Goal: Use online tool/utility: Utilize a website feature to perform a specific function

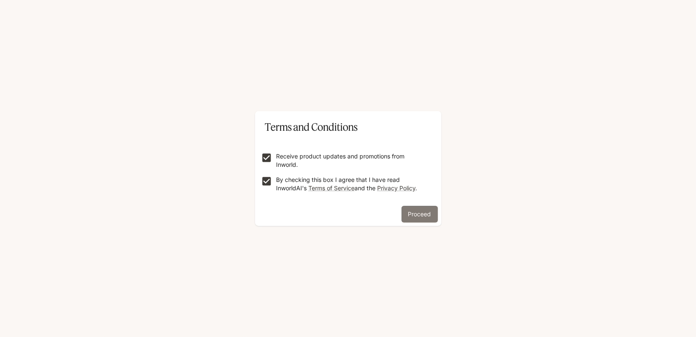
click at [416, 211] on button "Proceed" at bounding box center [420, 214] width 37 height 17
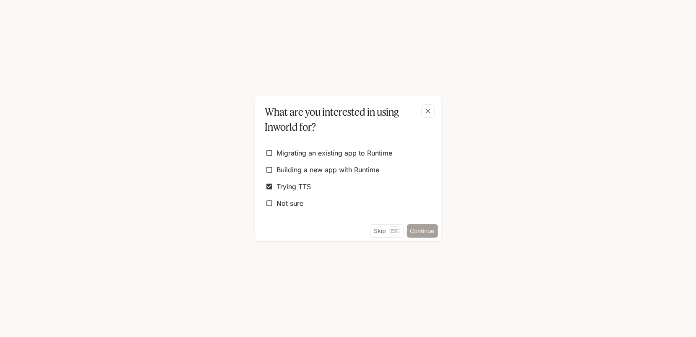
click at [424, 230] on button "Continue" at bounding box center [422, 230] width 31 height 13
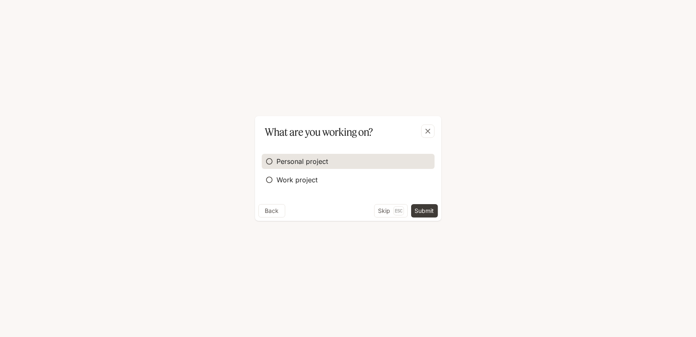
click at [331, 164] on label "Personal project" at bounding box center [348, 161] width 173 height 15
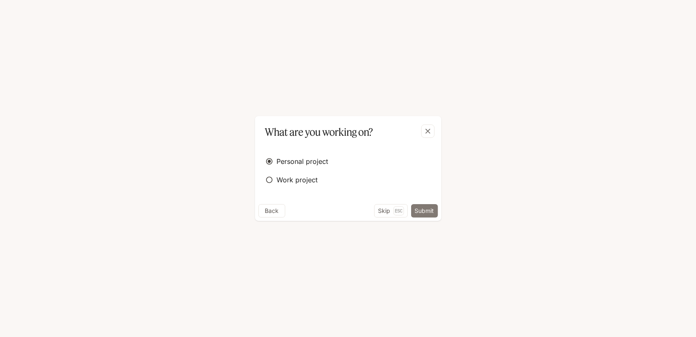
click at [423, 211] on button "Submit" at bounding box center [424, 210] width 27 height 13
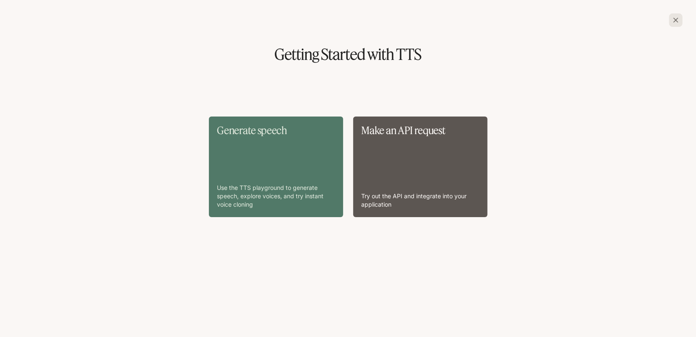
click at [271, 159] on div "Generate speech Use the TTS playground to generate speech, explore voices, and …" at bounding box center [275, 167] width 117 height 84
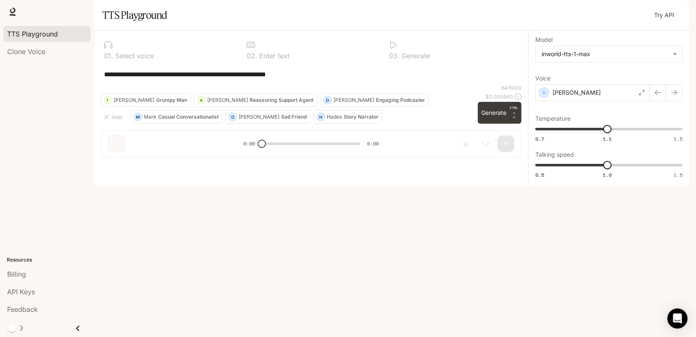
click at [376, 103] on p "Engaging Podcaster" at bounding box center [400, 100] width 49 height 5
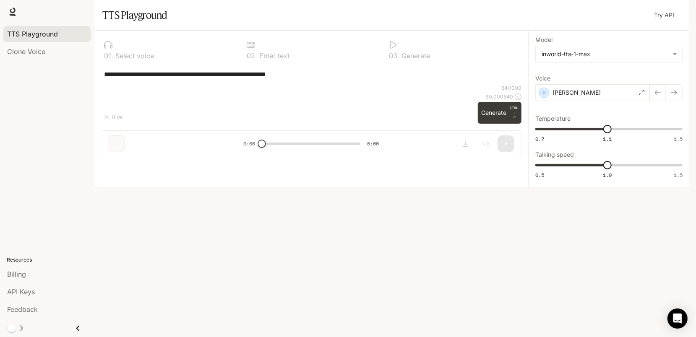
type textarea "**********"
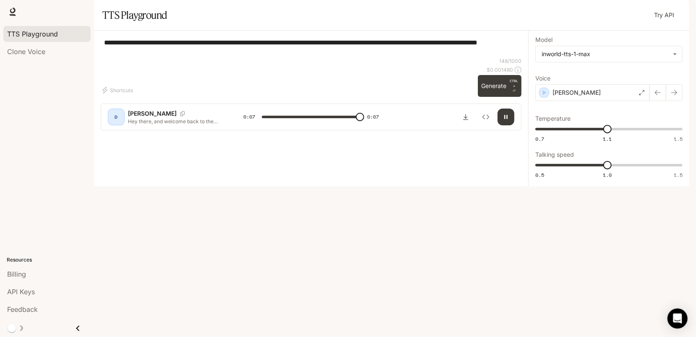
type input "*"
click at [40, 45] on link "Clone Voice" at bounding box center [46, 52] width 87 height 16
